Goal: Task Accomplishment & Management: Manage account settings

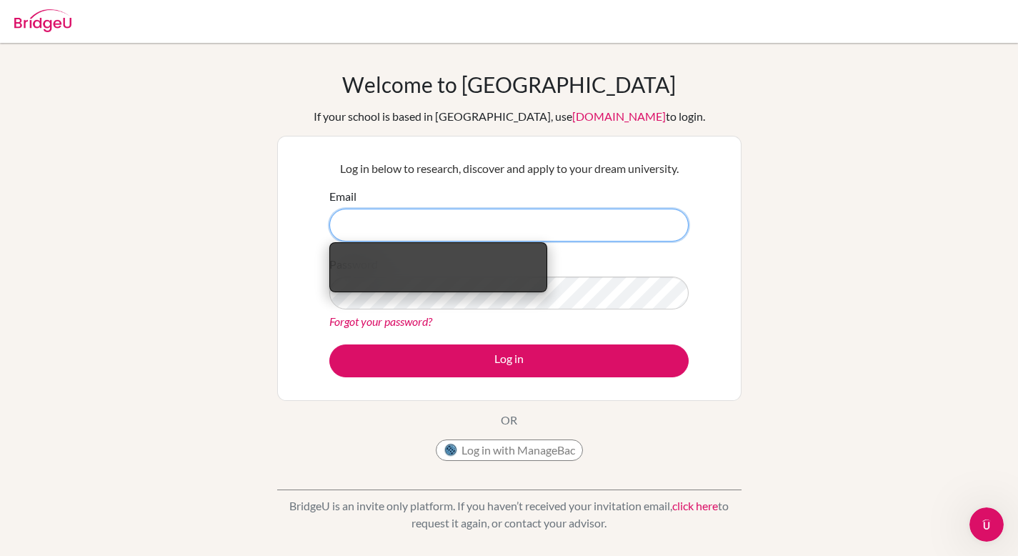
click at [524, 223] on input "Email" at bounding box center [508, 225] width 359 height 33
click at [486, 442] on button "Log in with ManageBac" at bounding box center [509, 450] width 147 height 21
click at [502, 221] on input "Email" at bounding box center [508, 225] width 359 height 33
click at [246, 282] on div "Welcome to BridgeU If your school is based in China, use app.bridge-u.com.cn to…" at bounding box center [509, 304] width 1018 height 467
click at [357, 232] on input "Email" at bounding box center [508, 225] width 359 height 33
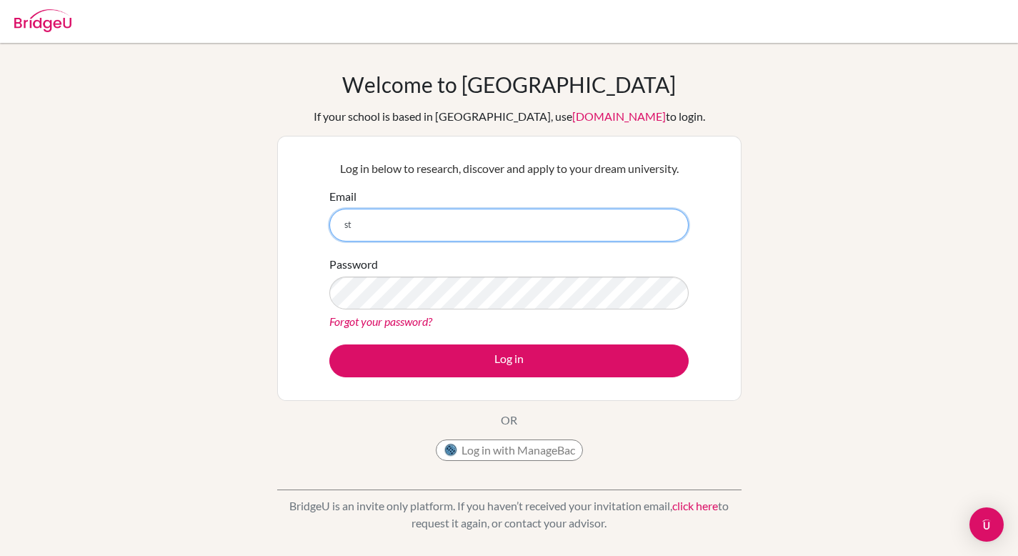
type input "s"
type input "diab230081@diabstudents.com"
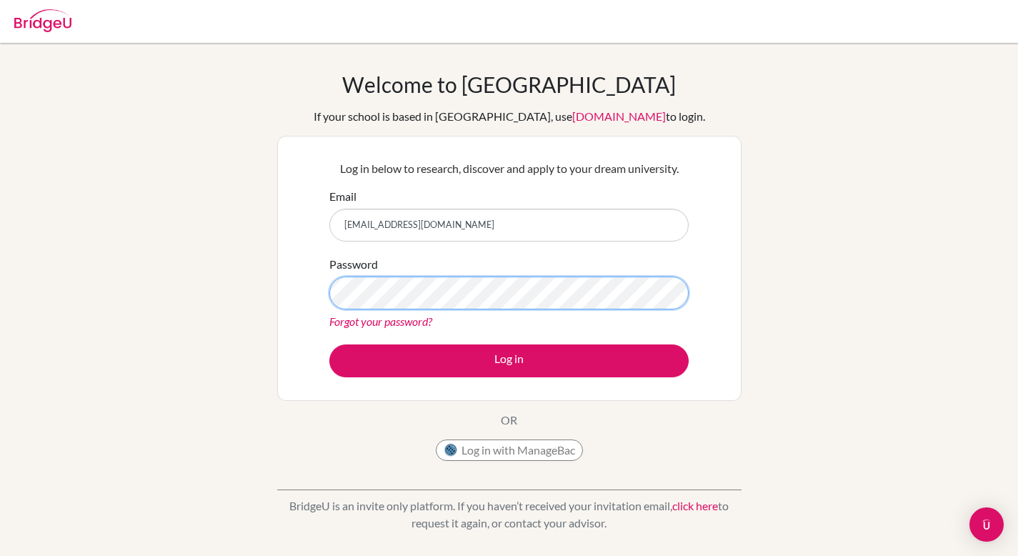
click at [329, 344] on button "Log in" at bounding box center [508, 360] width 359 height 33
